Goal: Navigation & Orientation: Find specific page/section

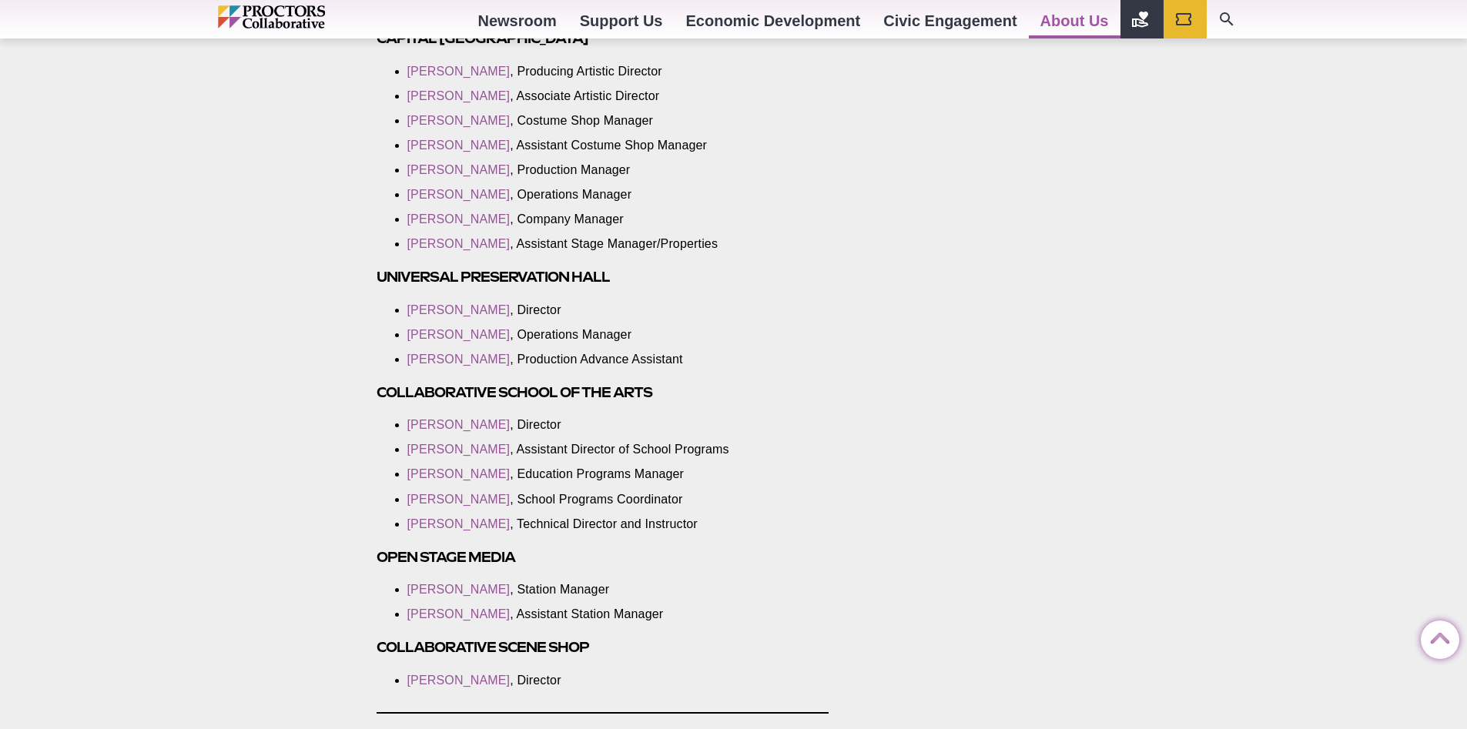
scroll to position [2695, 0]
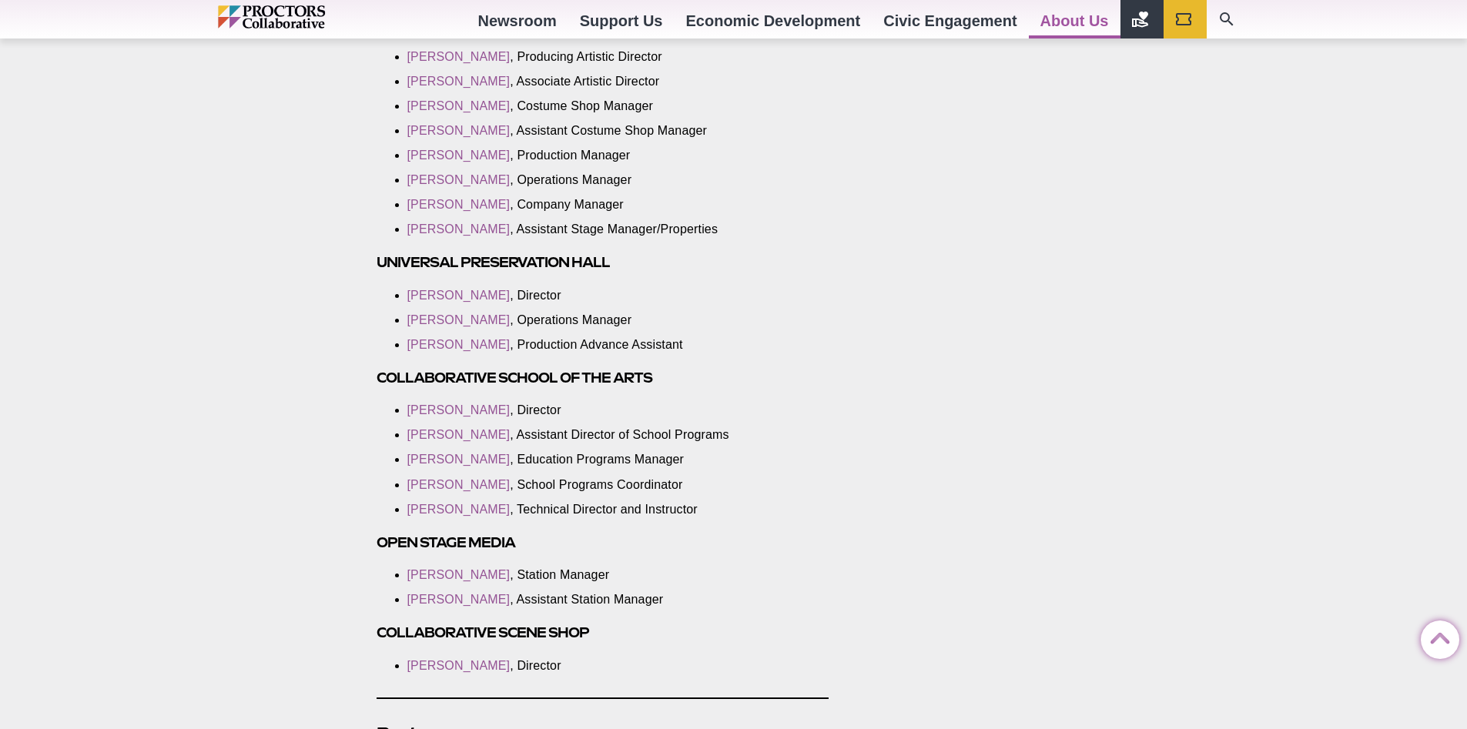
click at [283, 16] on img "Main site navigation and header" at bounding box center [304, 16] width 173 height 23
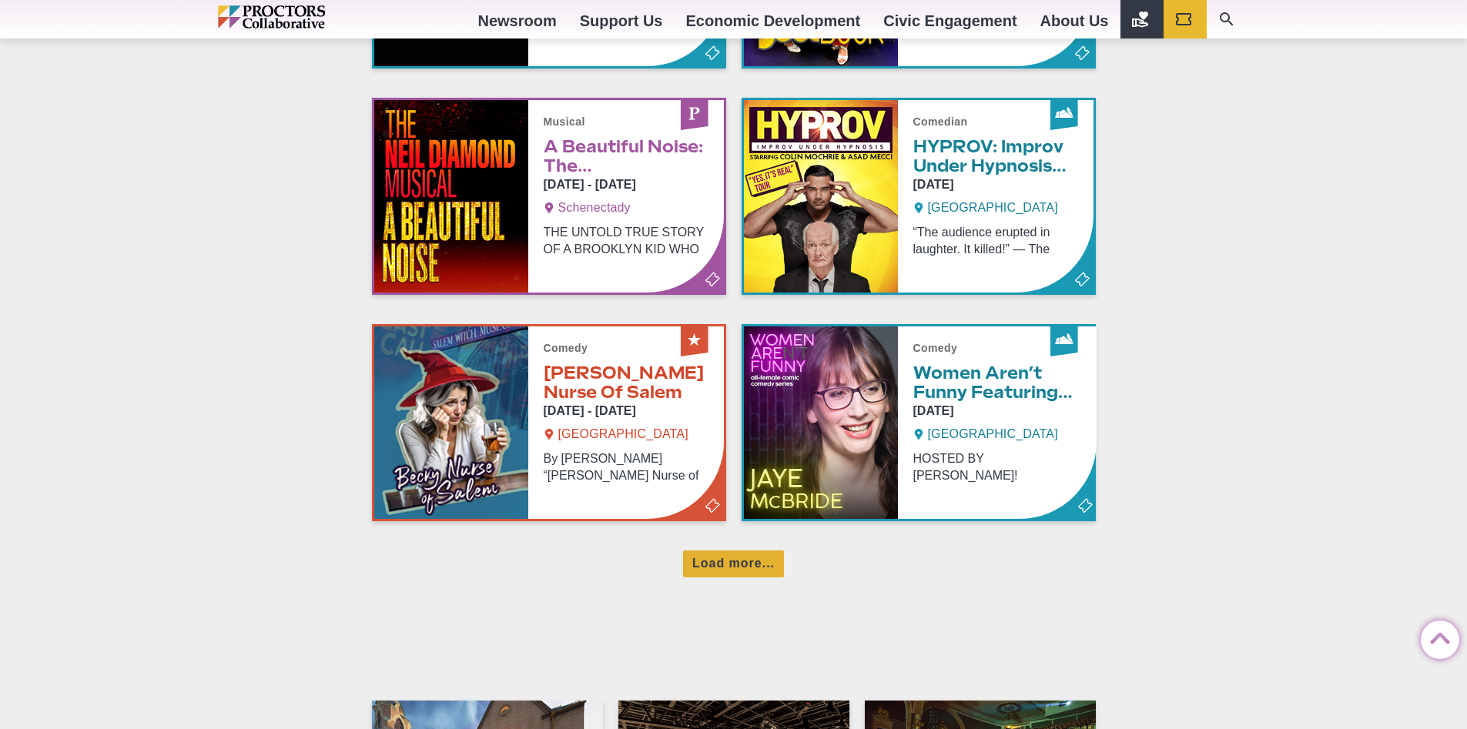
scroll to position [1001, 0]
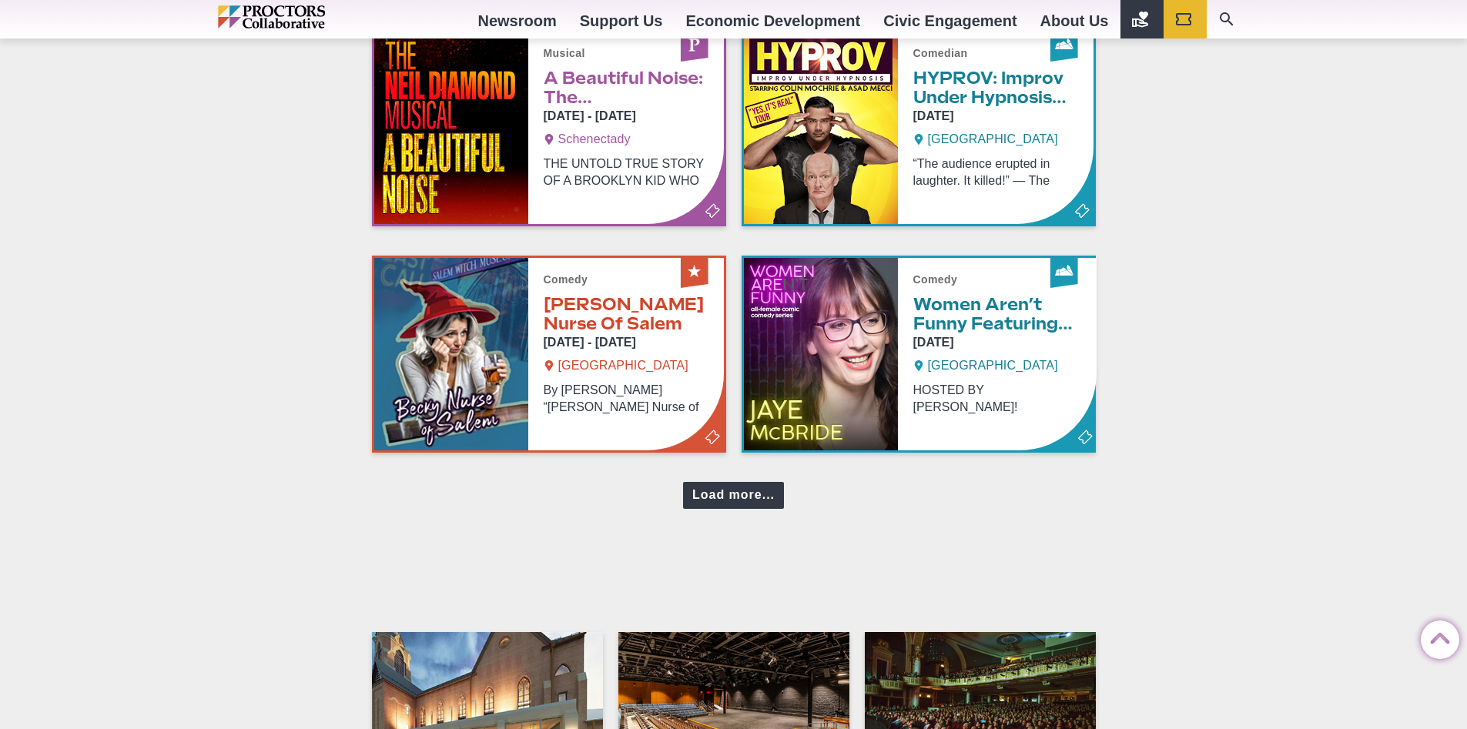
click at [742, 493] on div "Load more..." at bounding box center [733, 495] width 101 height 27
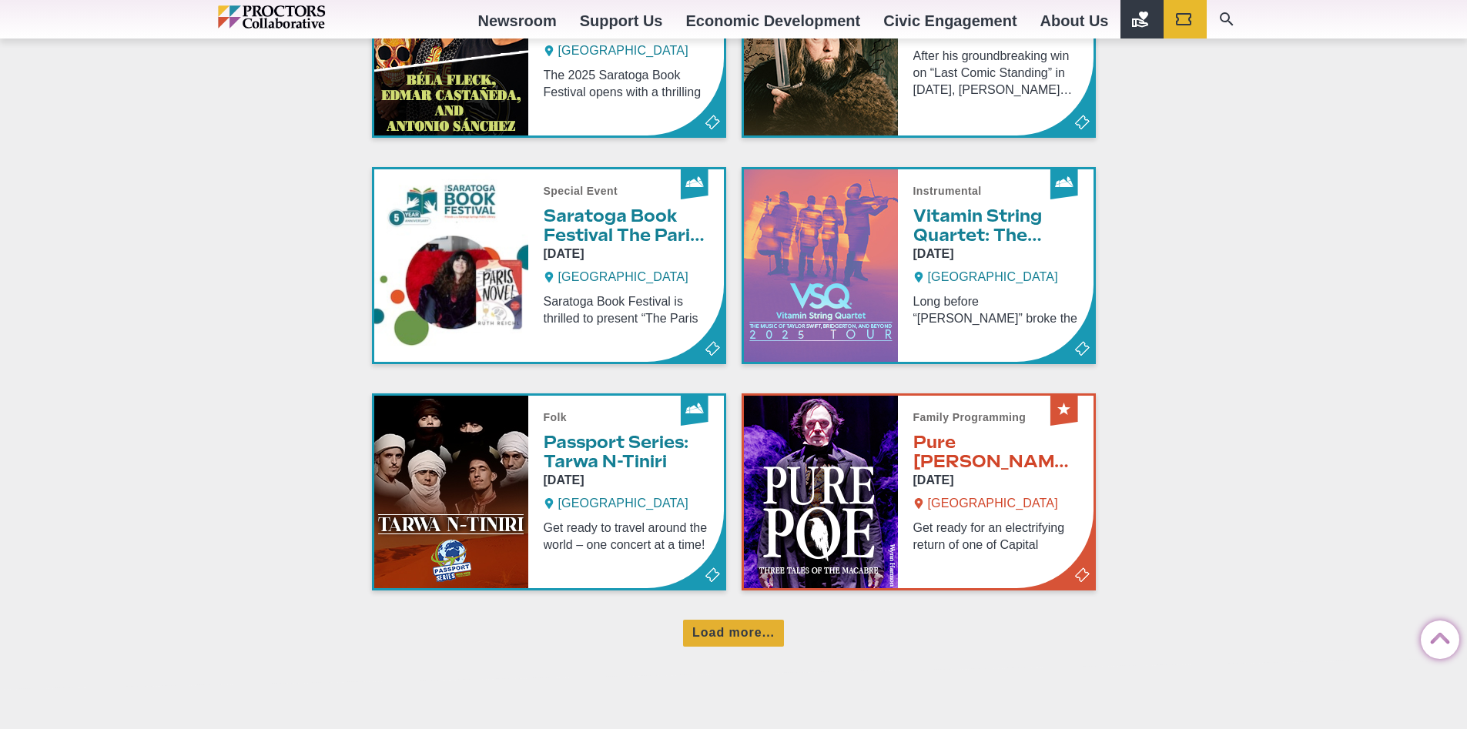
scroll to position [1617, 0]
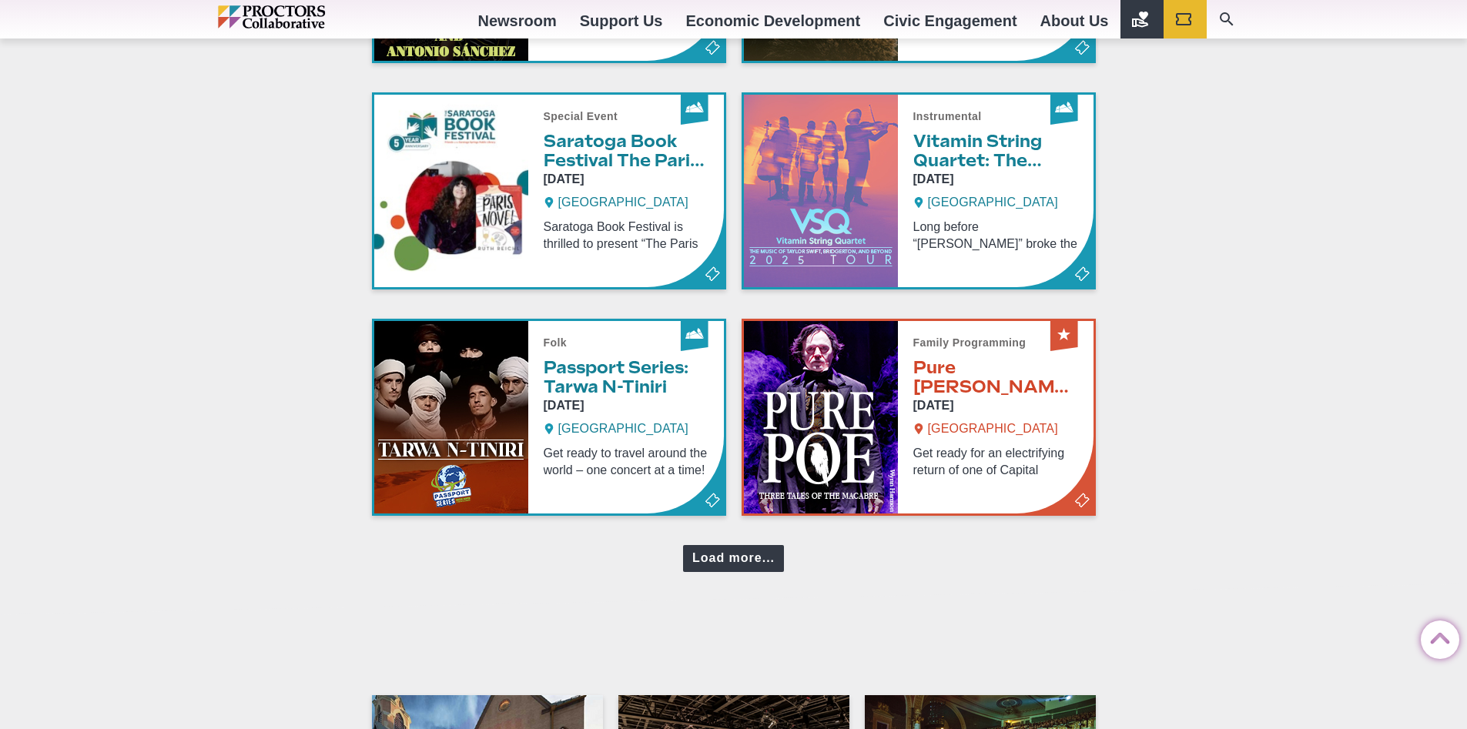
click at [727, 551] on div "Load more..." at bounding box center [733, 558] width 101 height 27
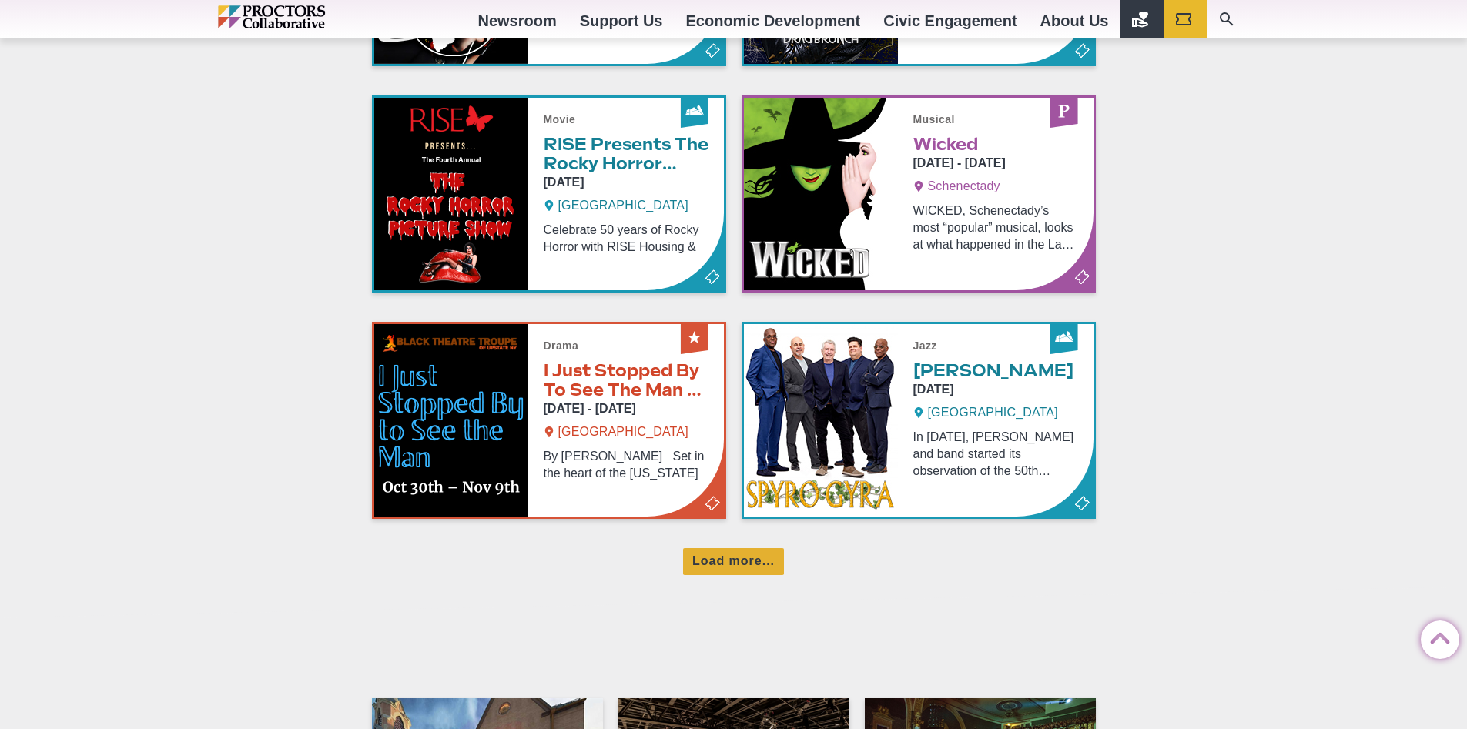
scroll to position [2310, 0]
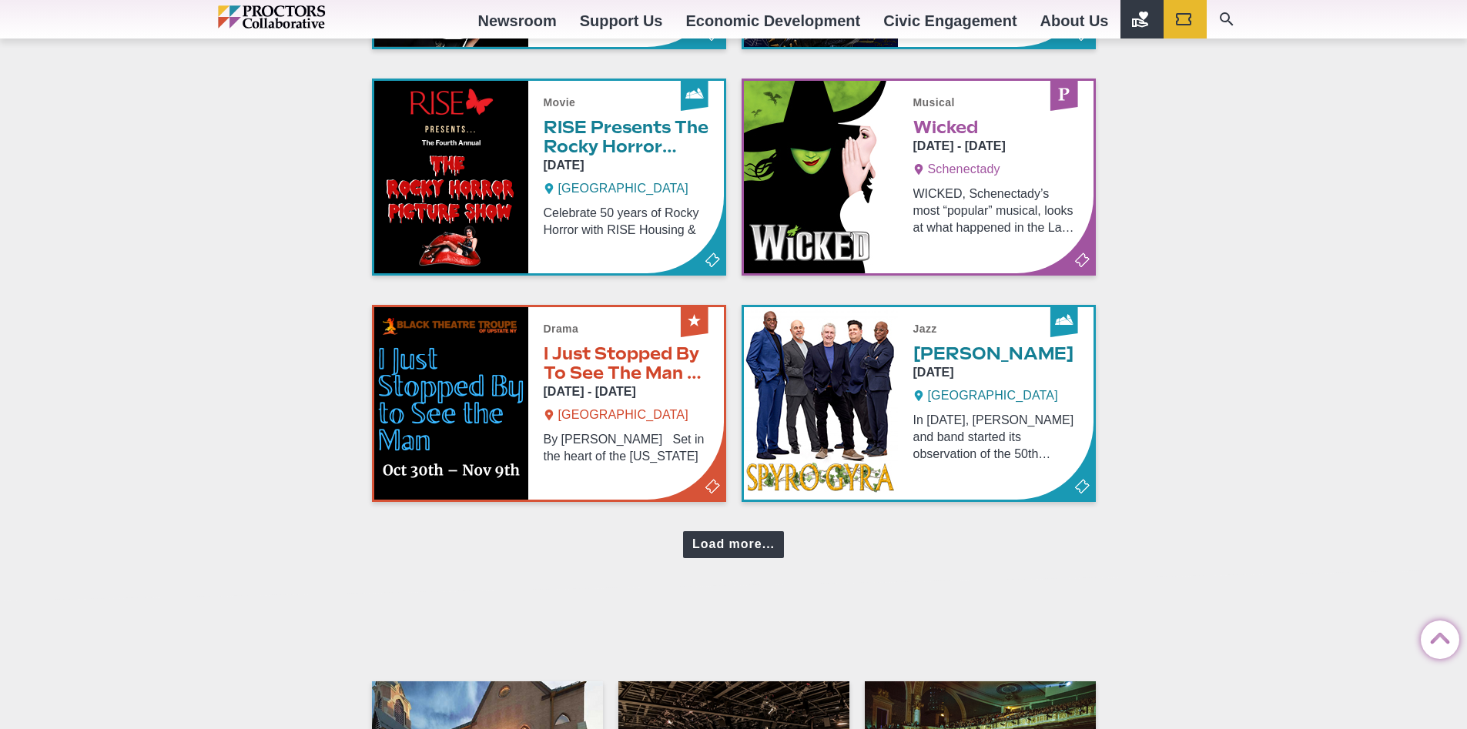
click at [722, 538] on div "Load more..." at bounding box center [733, 544] width 101 height 27
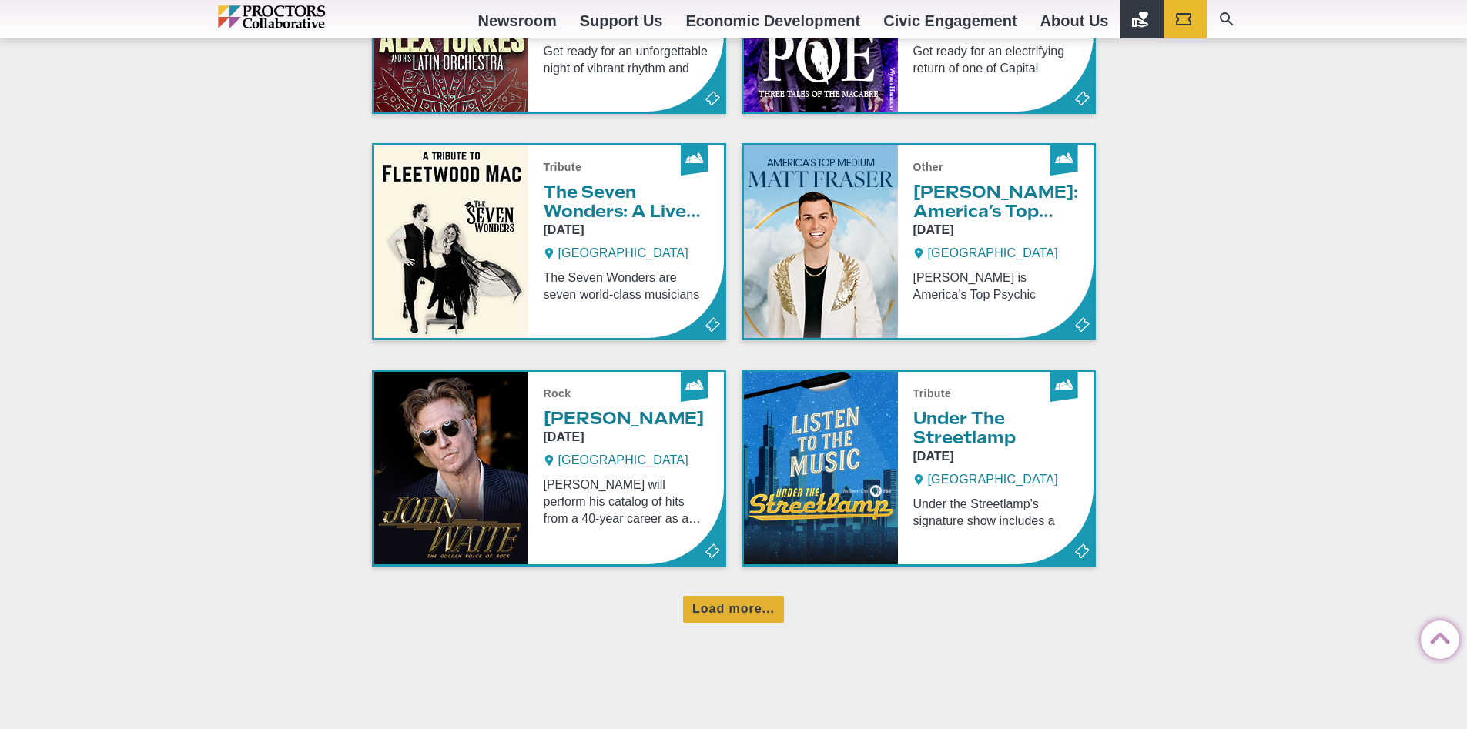
scroll to position [2926, 0]
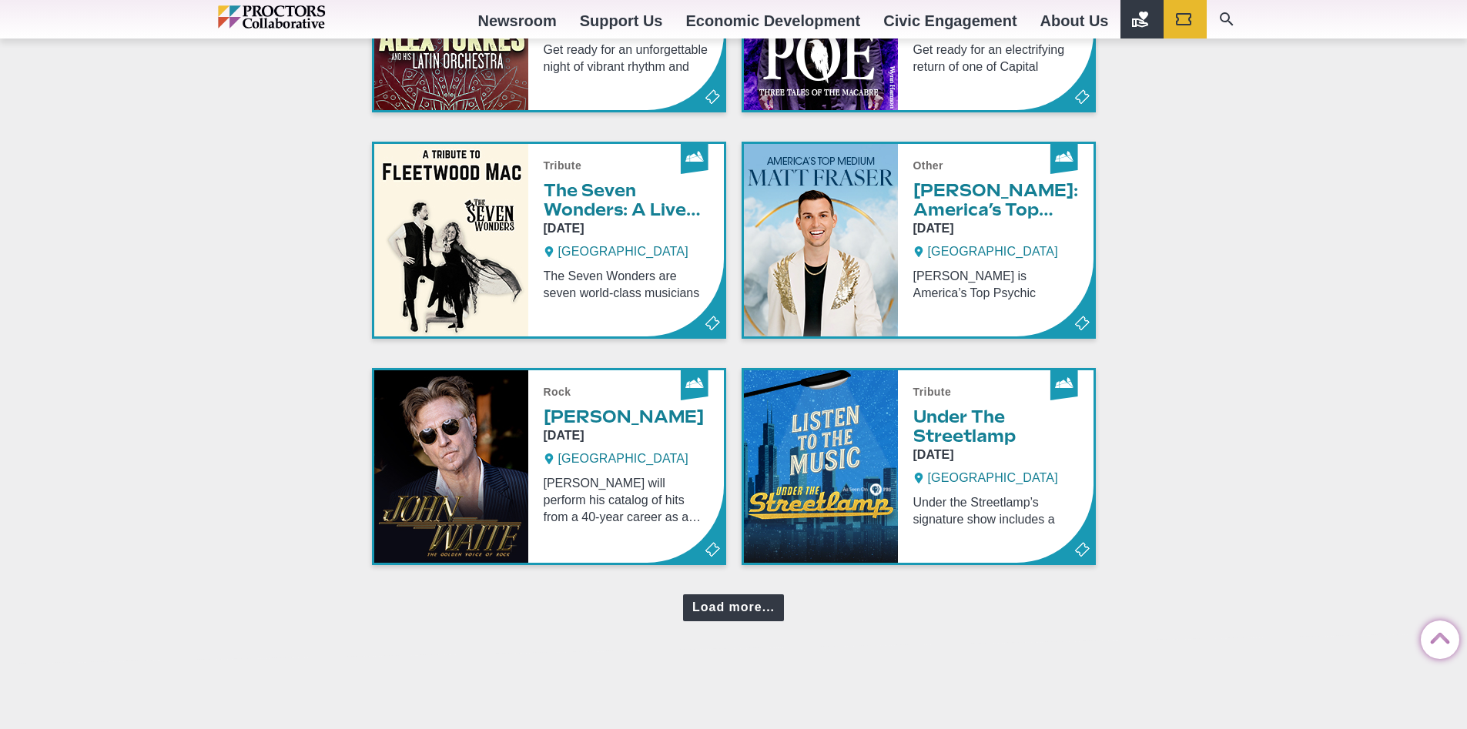
click at [718, 608] on div "Load more..." at bounding box center [733, 607] width 101 height 27
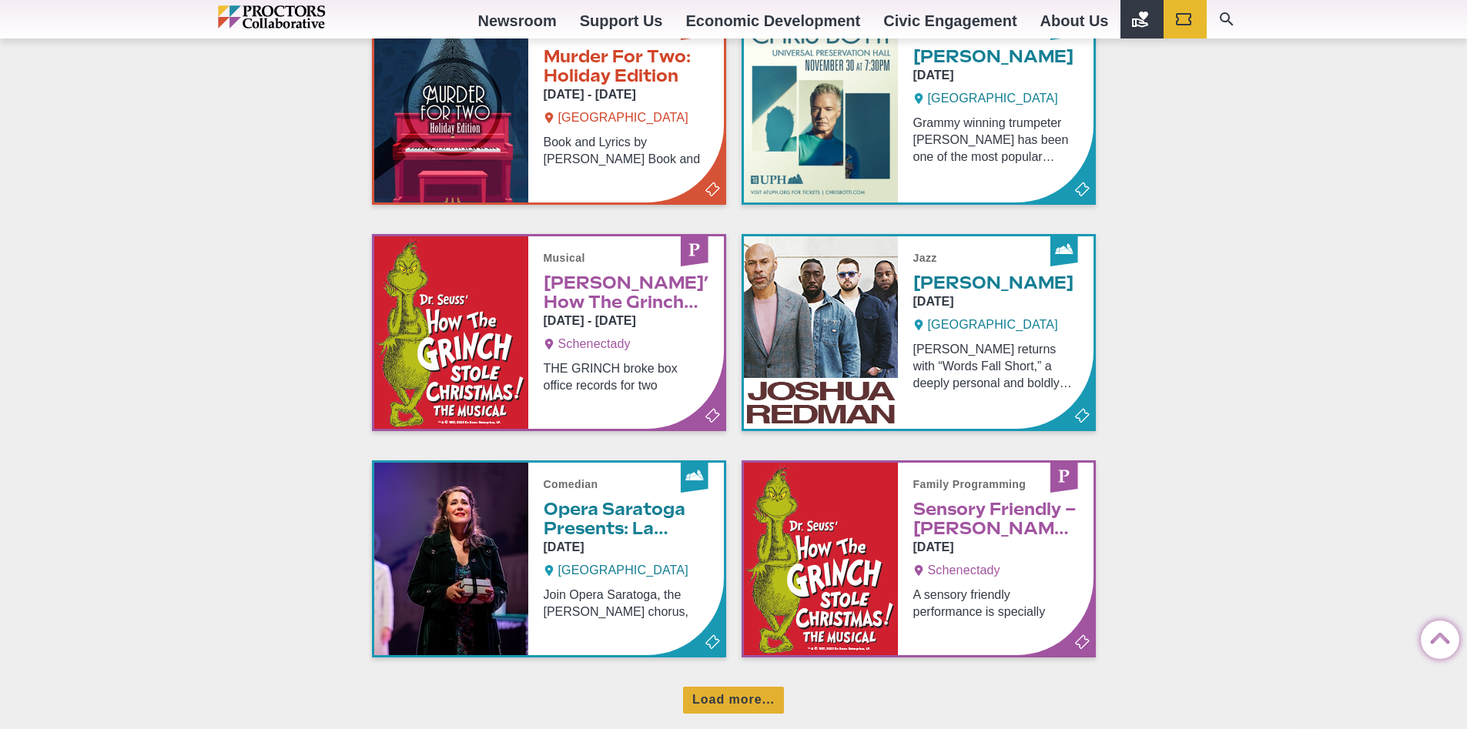
scroll to position [3542, 0]
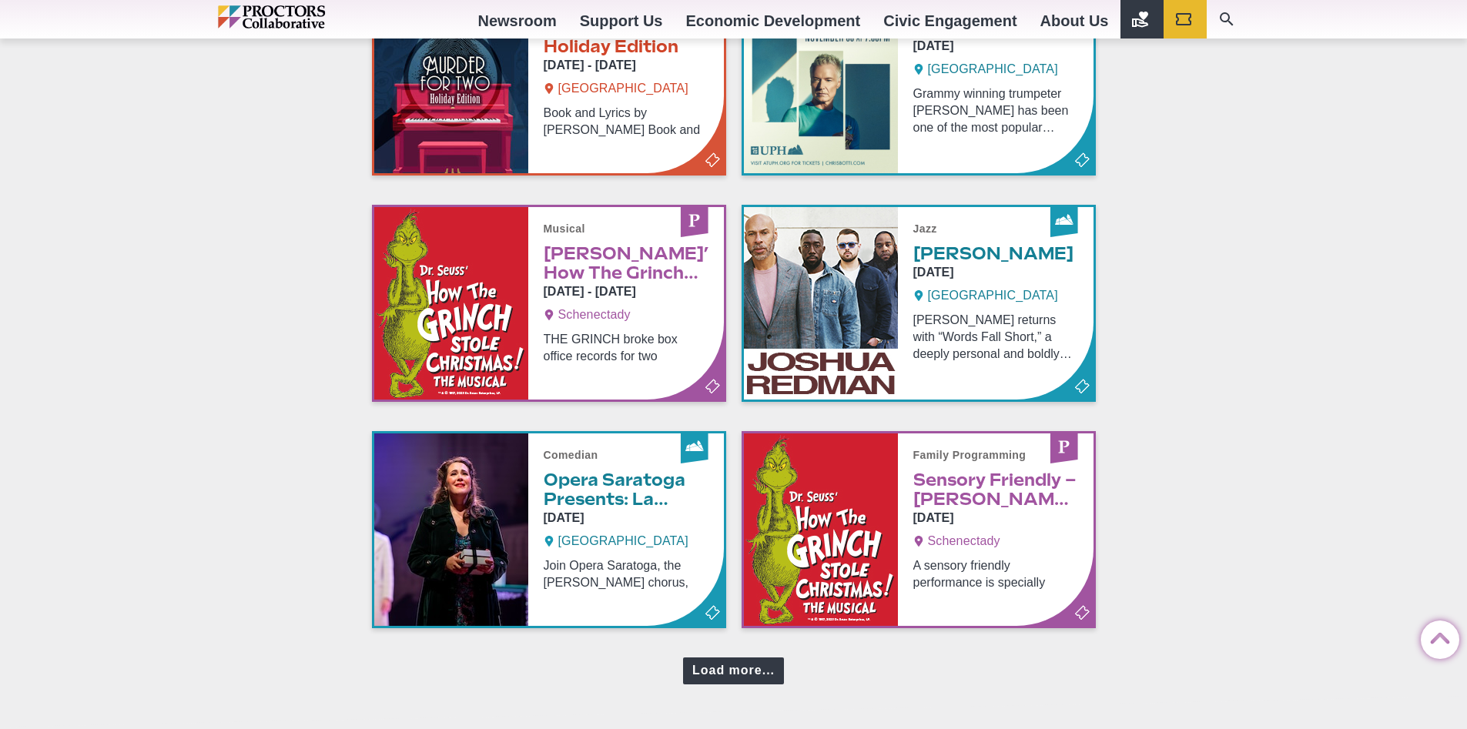
click at [749, 670] on div "Load more..." at bounding box center [733, 671] width 101 height 27
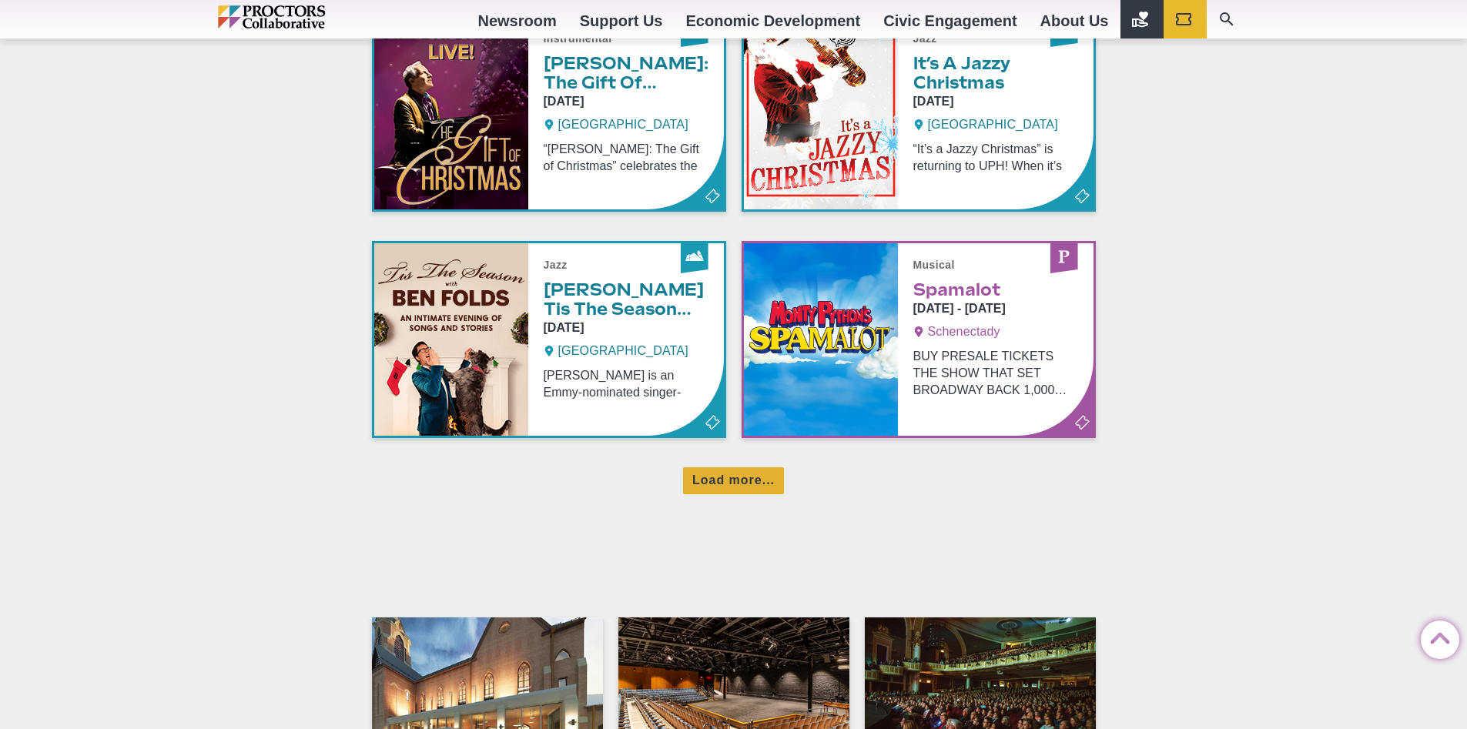
scroll to position [4466, 0]
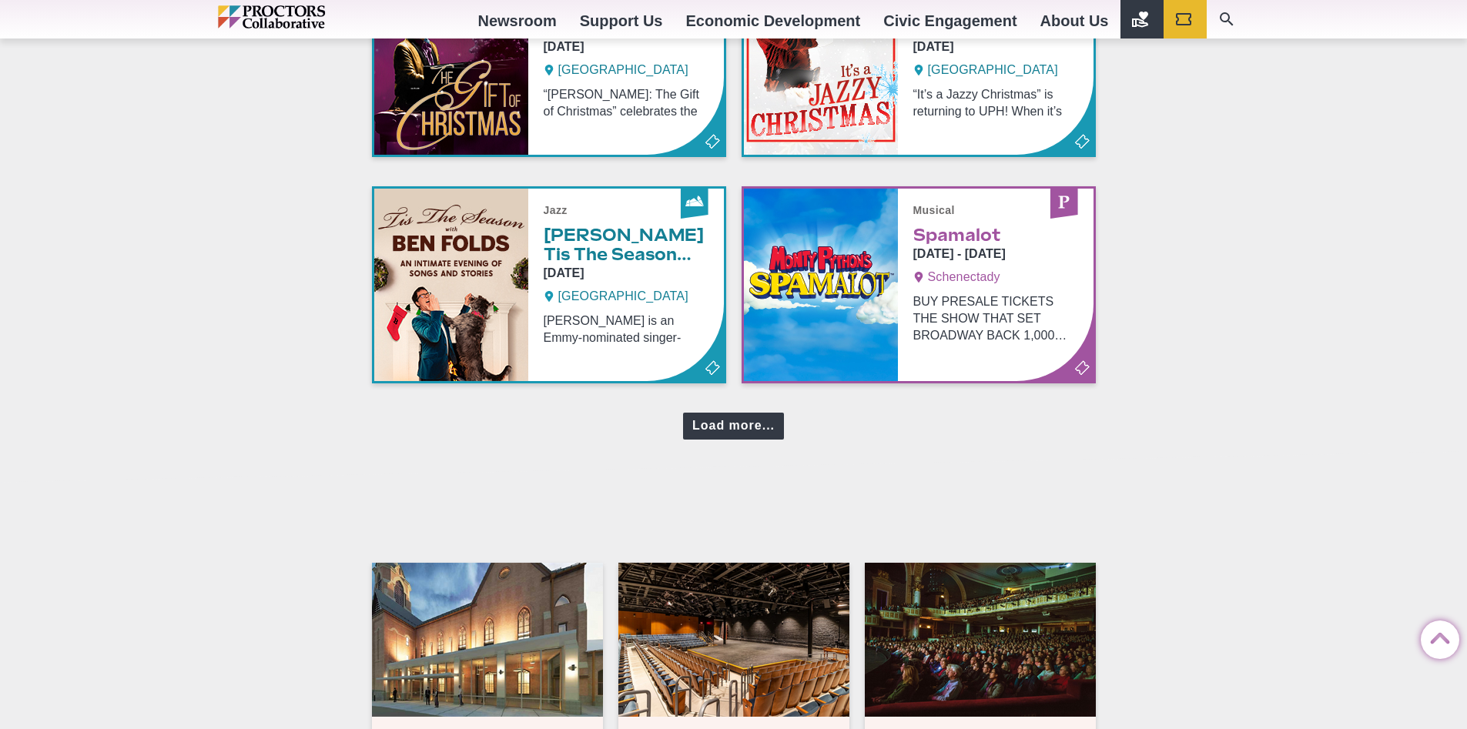
click at [732, 427] on div "Load more..." at bounding box center [733, 426] width 101 height 27
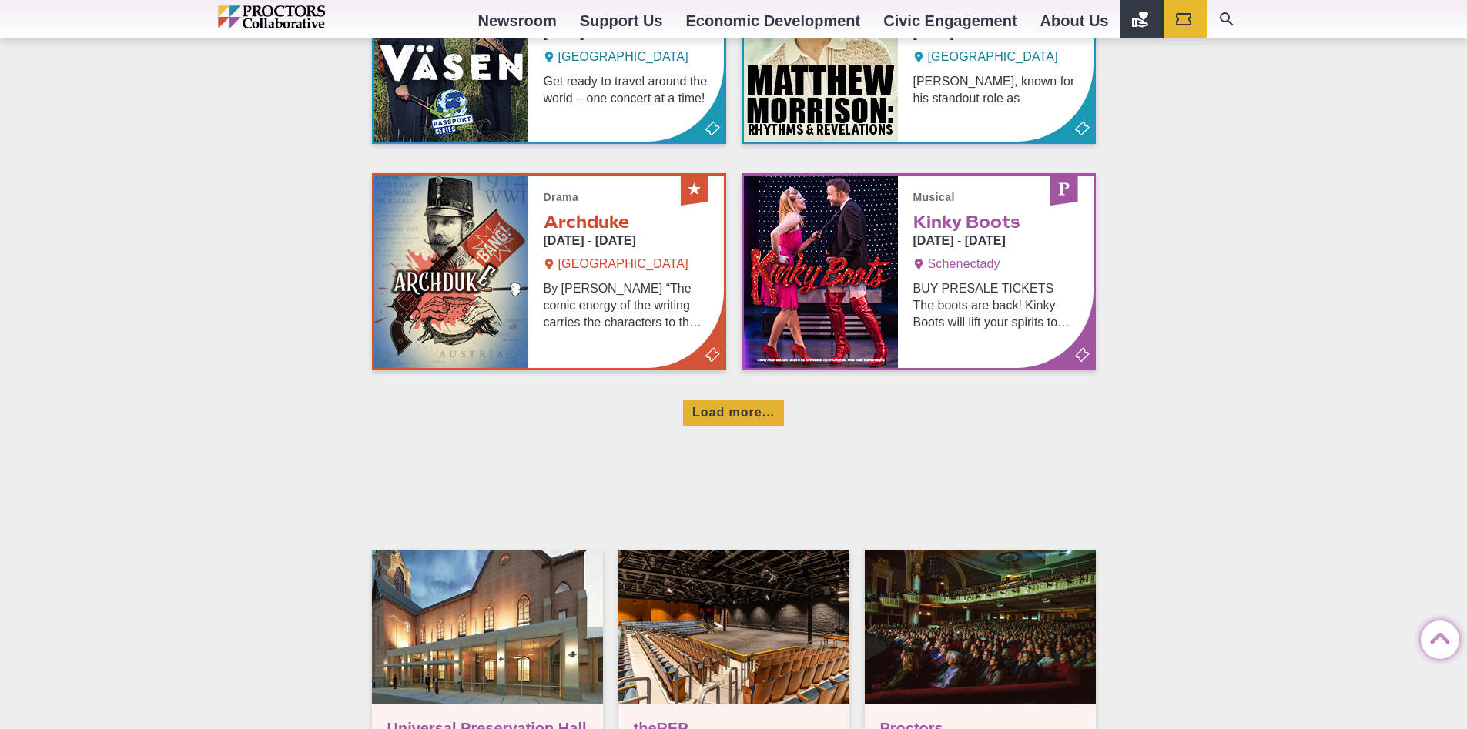
scroll to position [5159, 0]
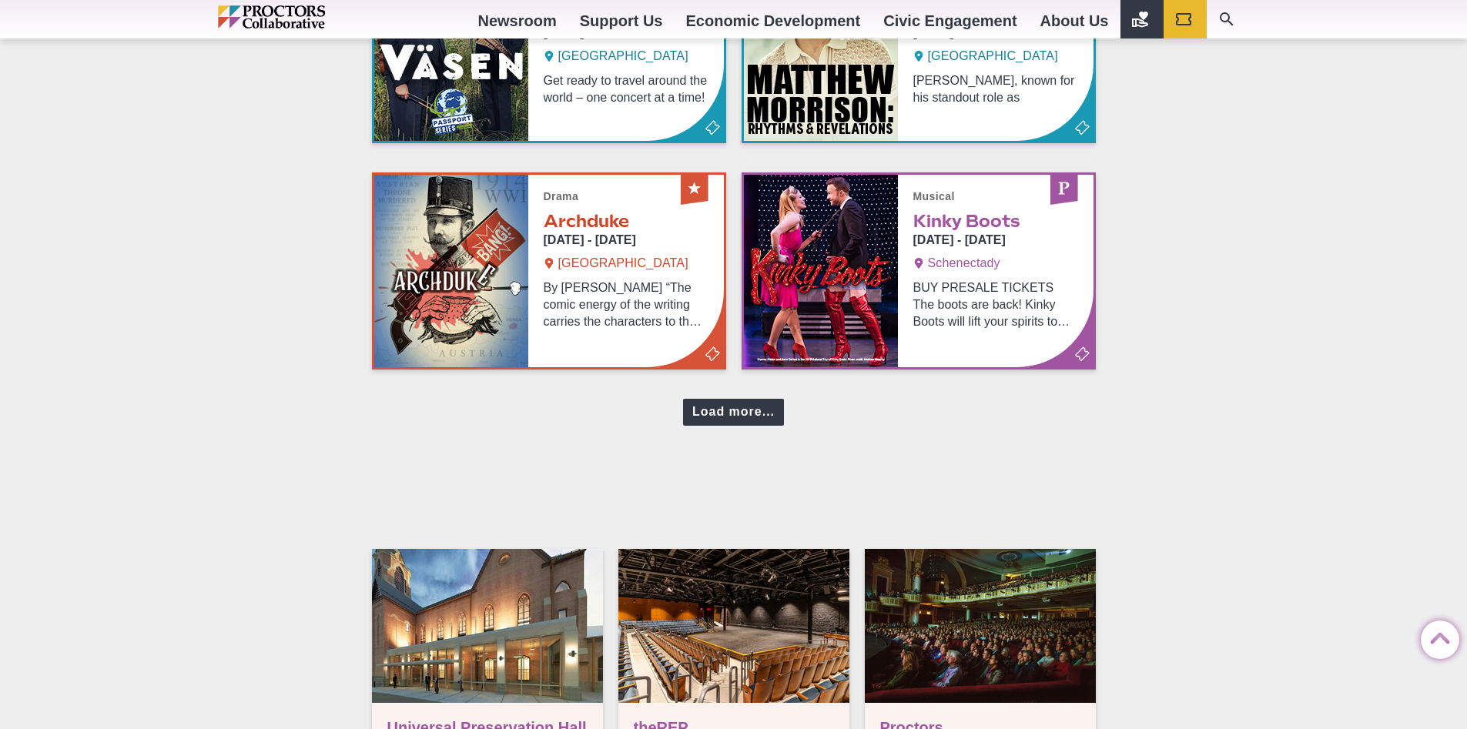
click at [758, 422] on div "Load more..." at bounding box center [733, 412] width 101 height 27
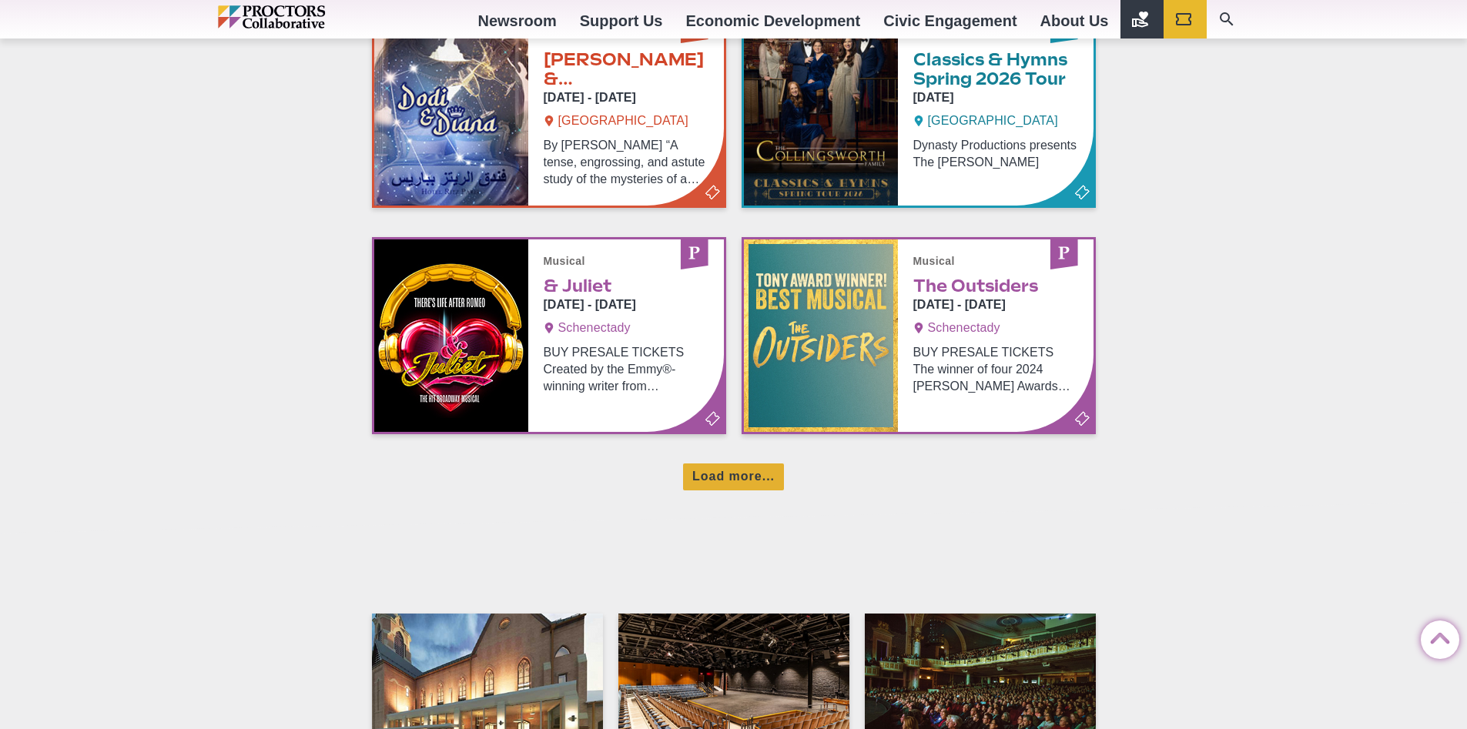
scroll to position [5775, 0]
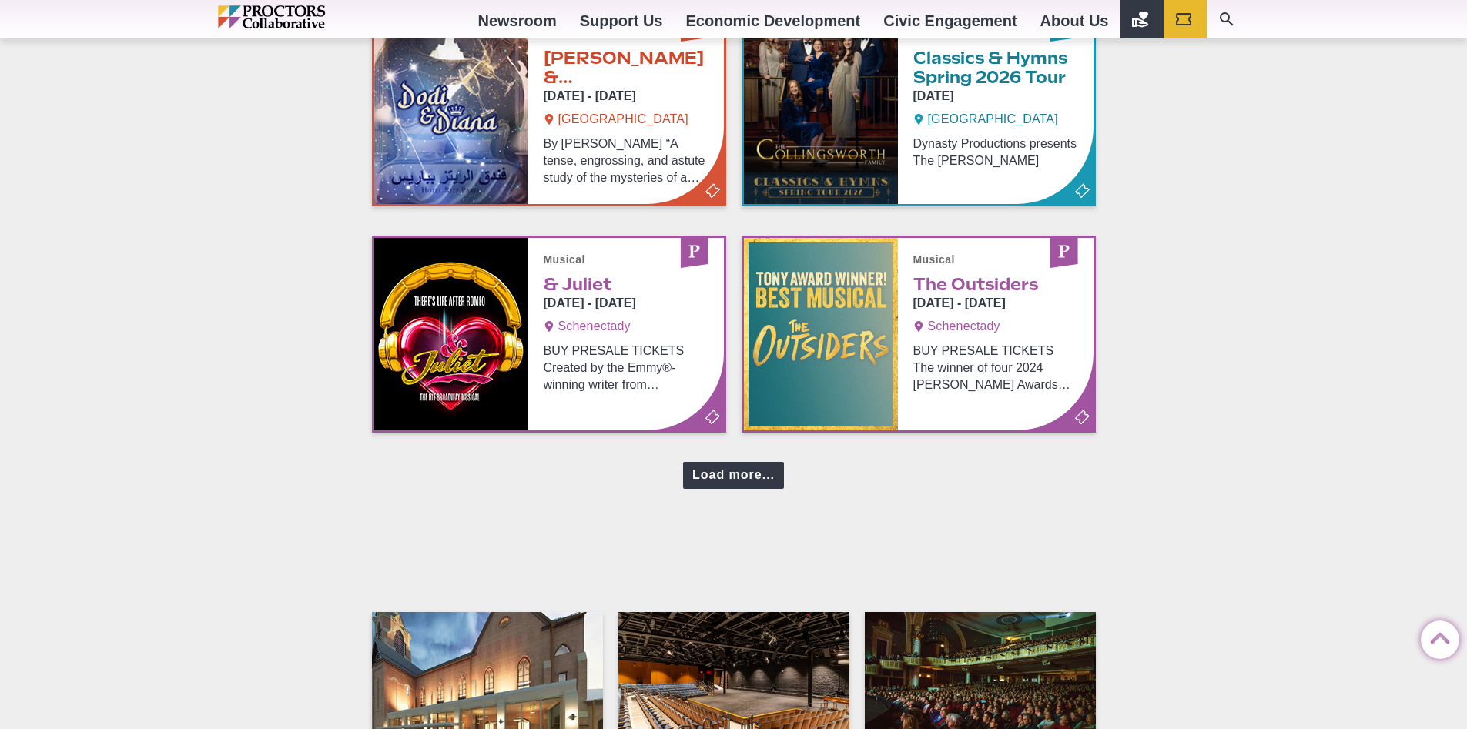
click at [728, 472] on div "Load more..." at bounding box center [733, 475] width 101 height 27
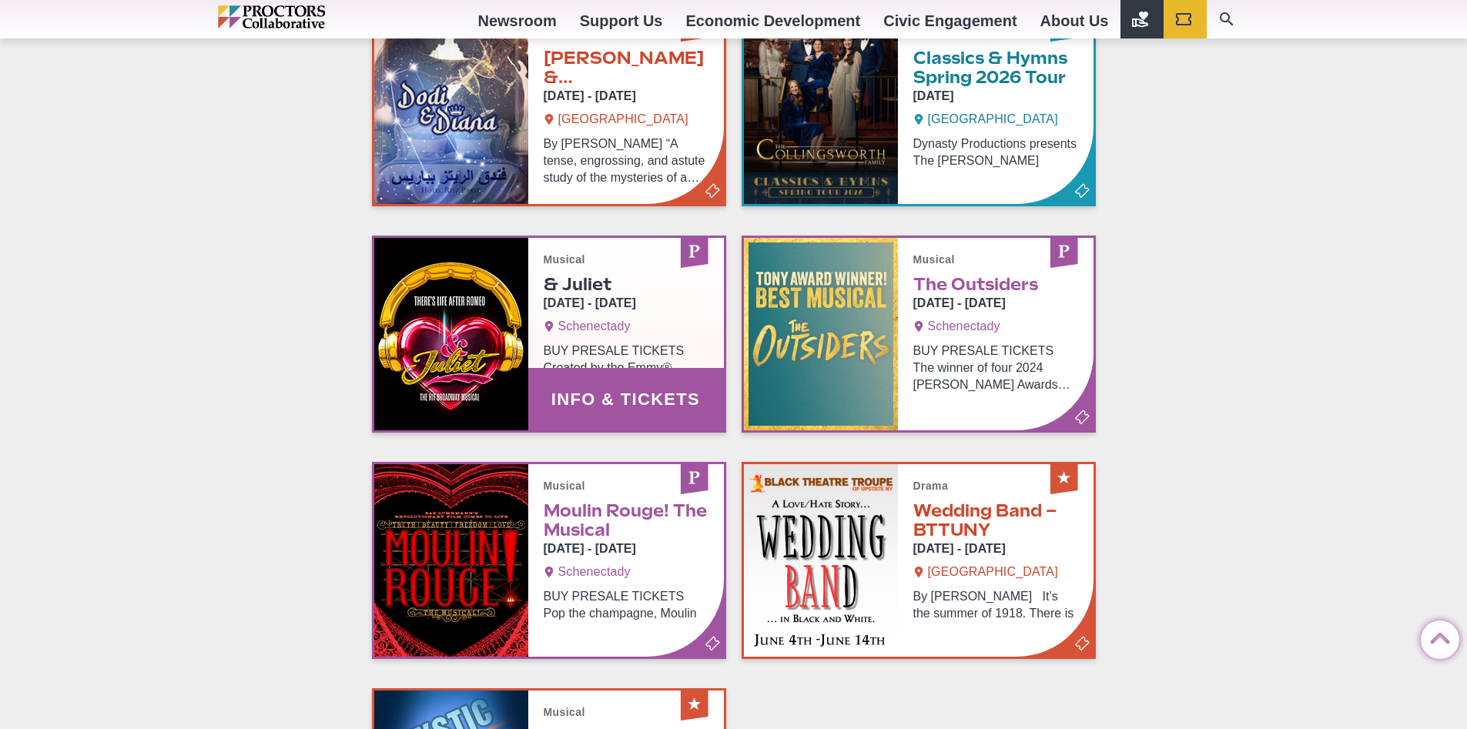
click at [574, 347] on link "Info & Tickets" at bounding box center [549, 334] width 350 height 193
